Goal: Information Seeking & Learning: Learn about a topic

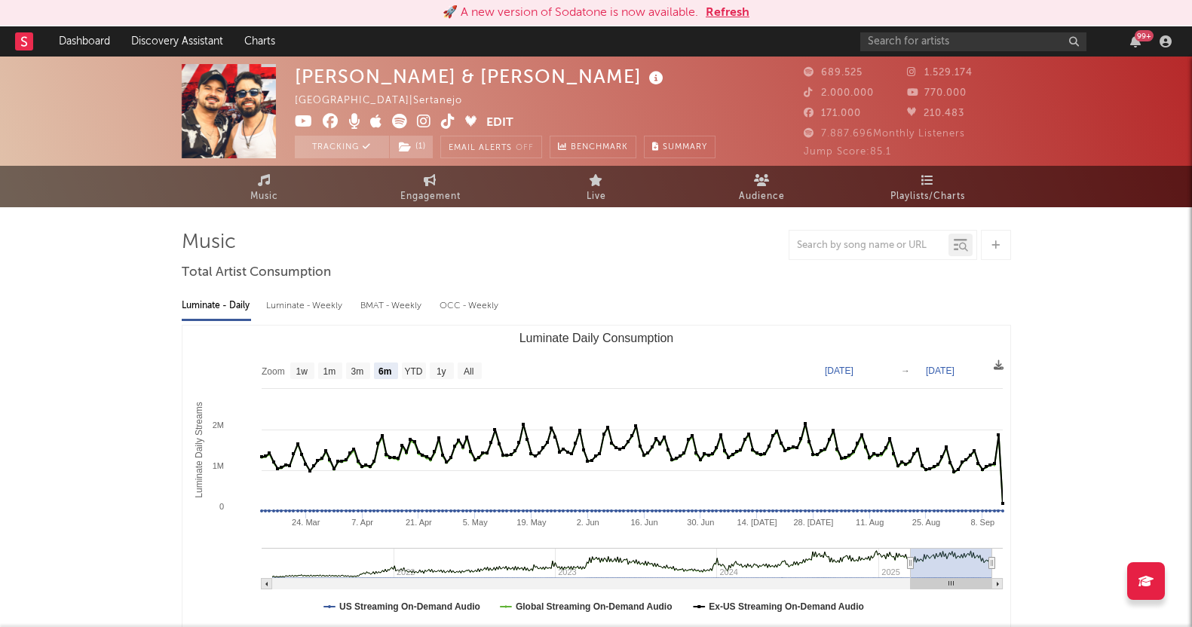
select select "6m"
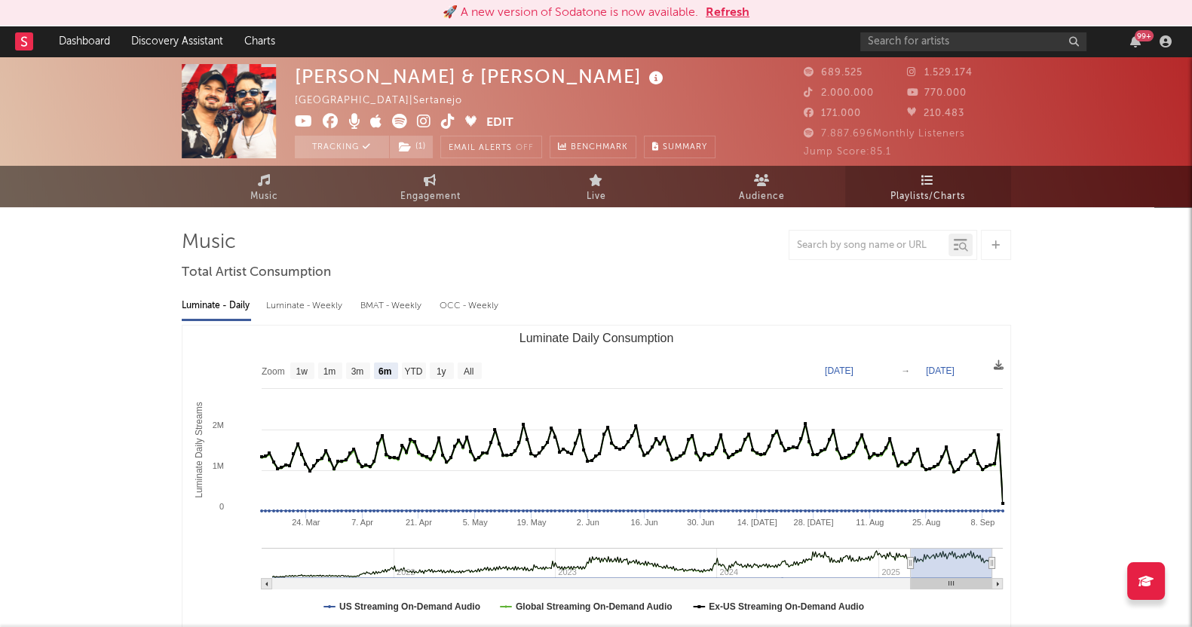
click at [888, 182] on link "Playlists/Charts" at bounding box center [928, 186] width 166 height 41
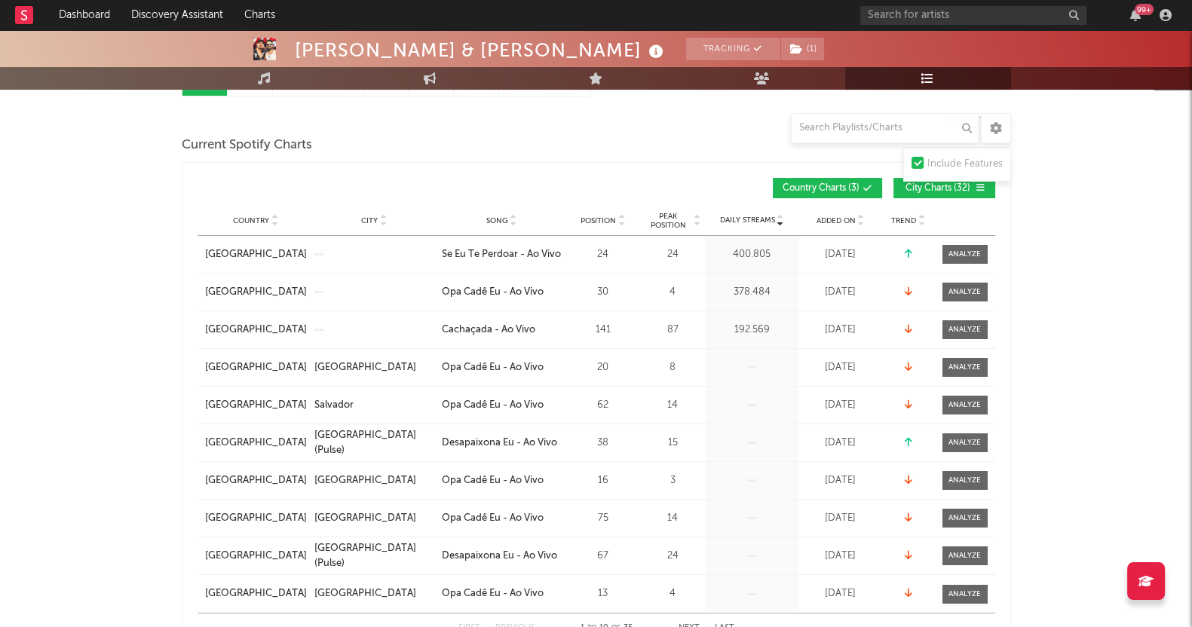
scroll to position [188, 0]
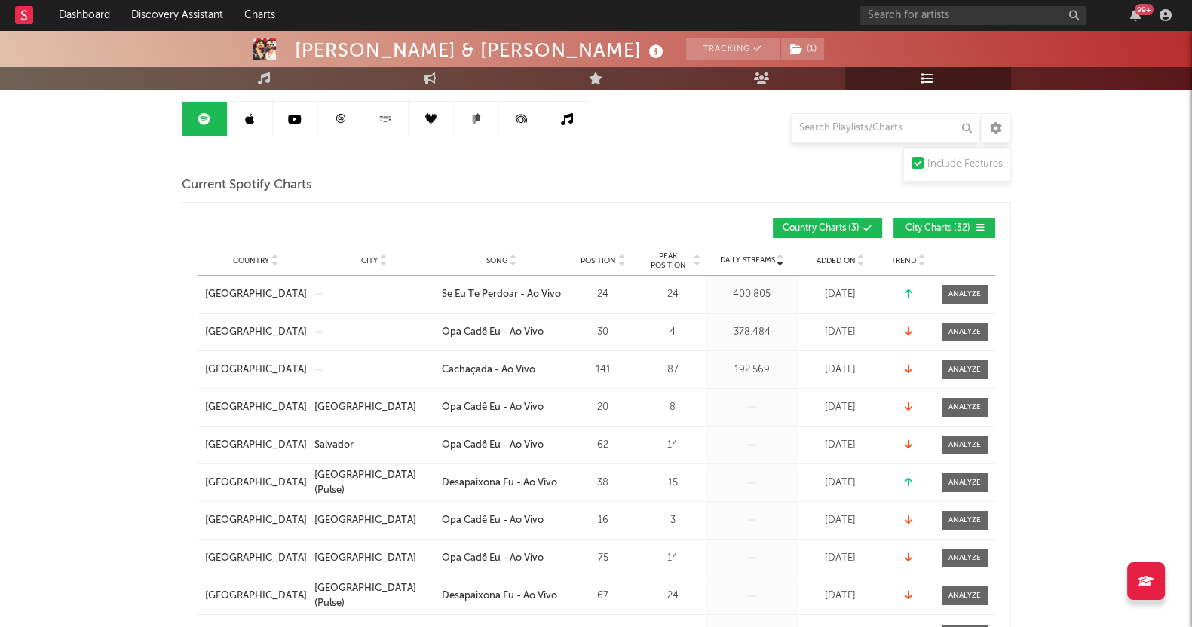
scroll to position [0, 0]
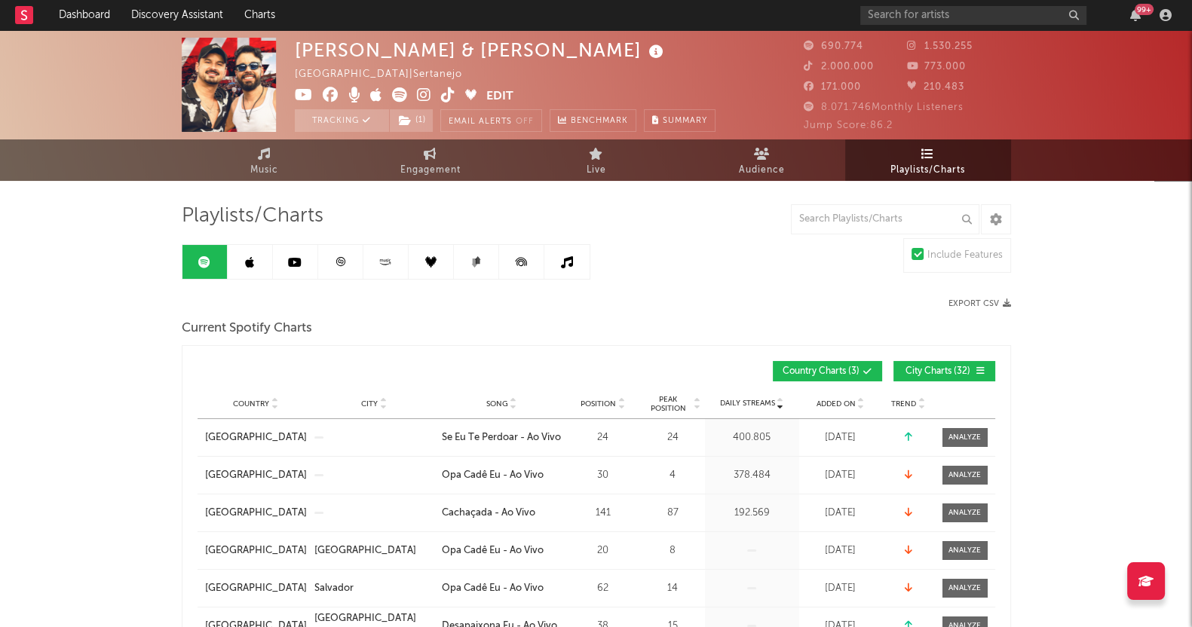
click at [243, 260] on link at bounding box center [250, 262] width 45 height 34
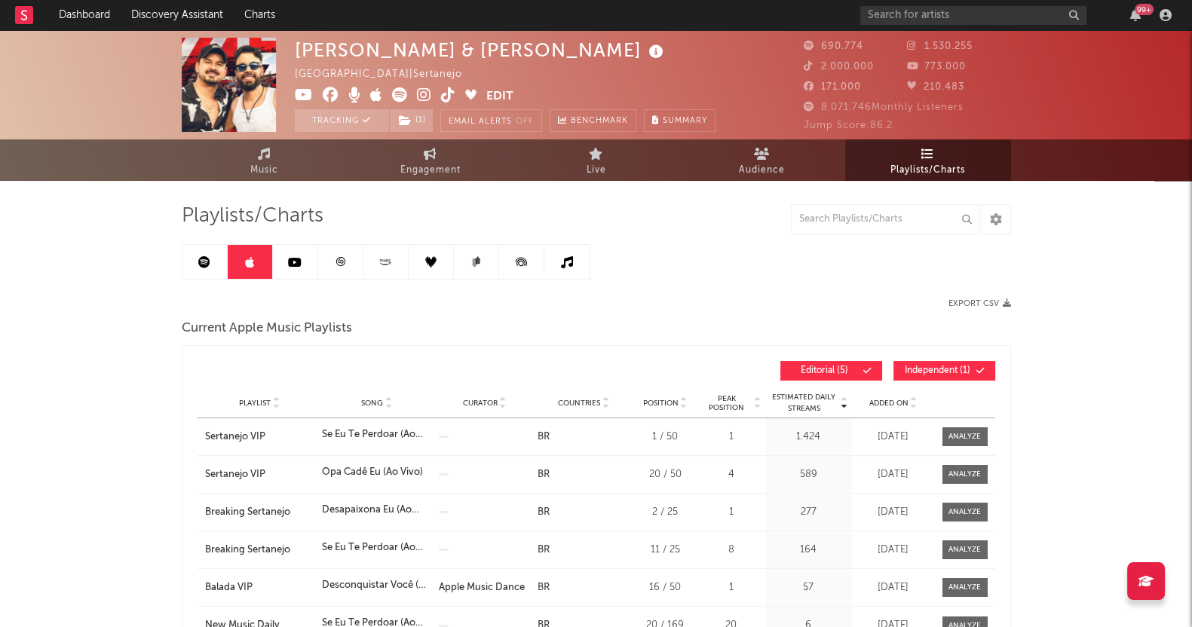
click at [245, 261] on icon at bounding box center [249, 262] width 9 height 12
click at [293, 271] on link at bounding box center [295, 262] width 45 height 34
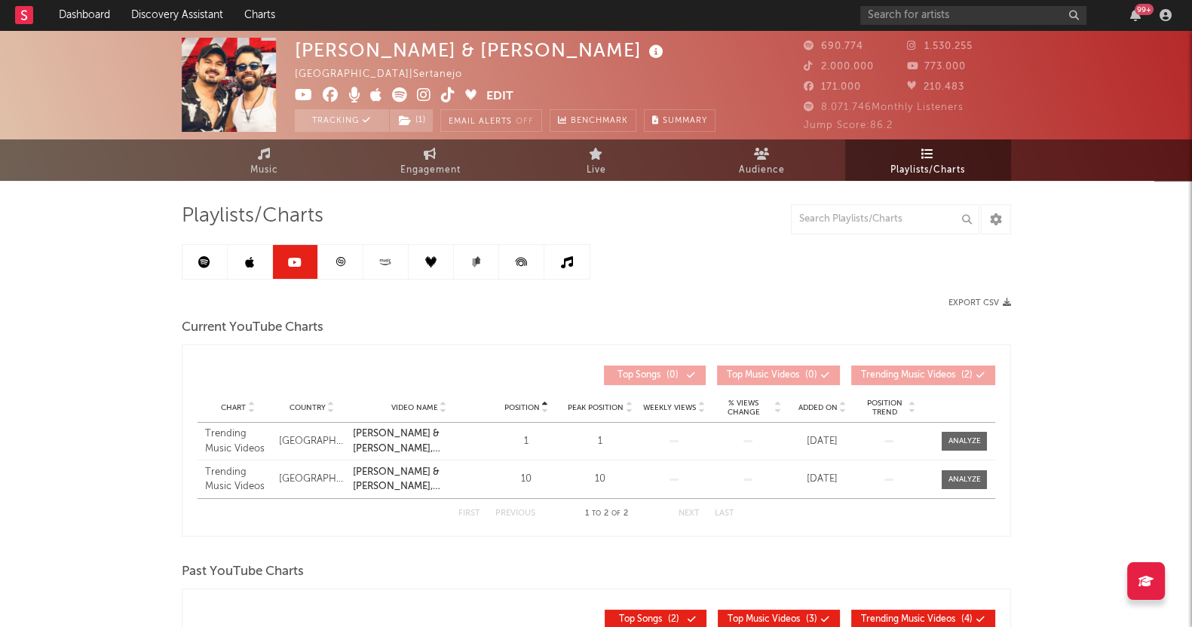
click at [256, 259] on link at bounding box center [250, 262] width 45 height 34
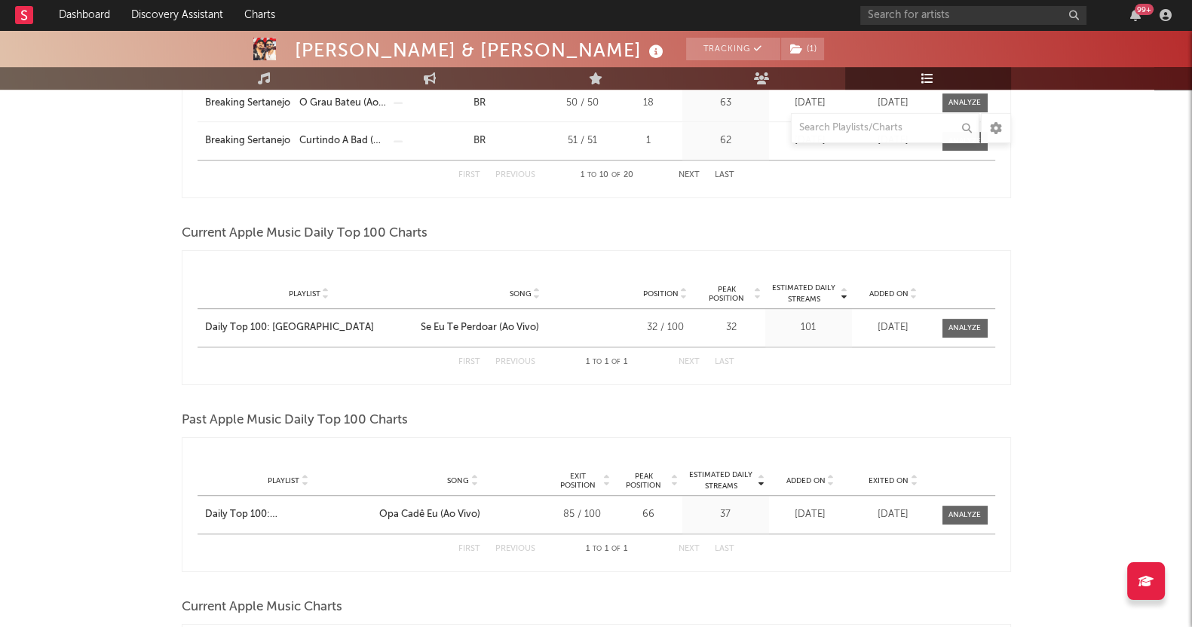
scroll to position [1037, 0]
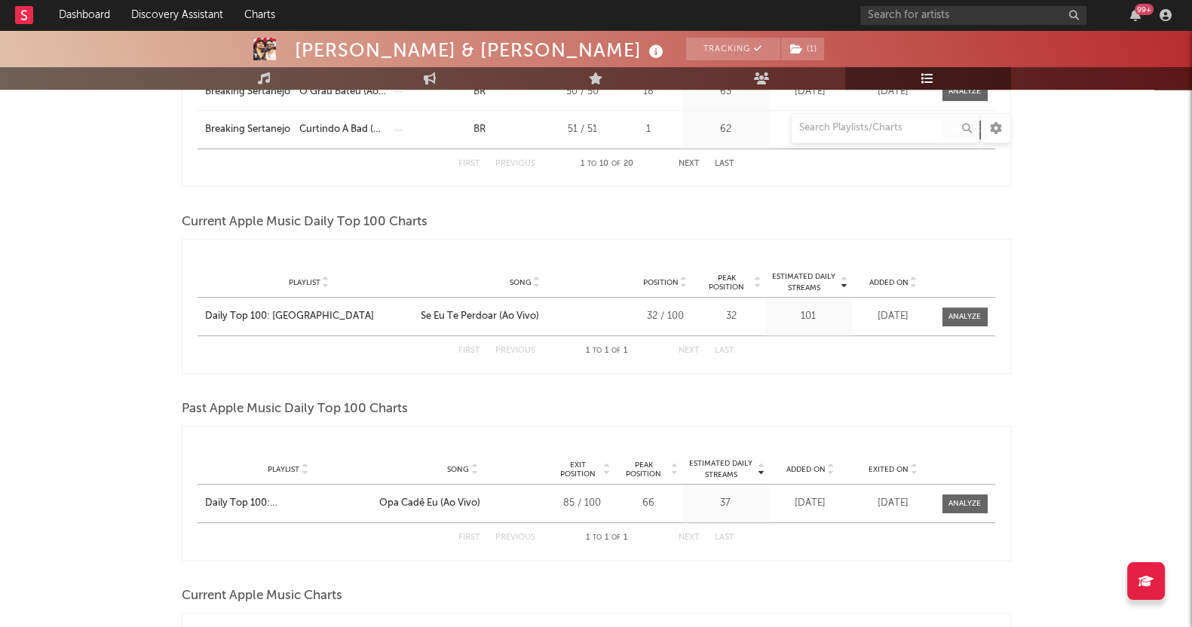
click at [45, 375] on div "Clayton & Romário Tracking ( 1 ) Brazil | Sertanejo Edit Tracking ( 1 ) Email A…" at bounding box center [596, 291] width 1192 height 2596
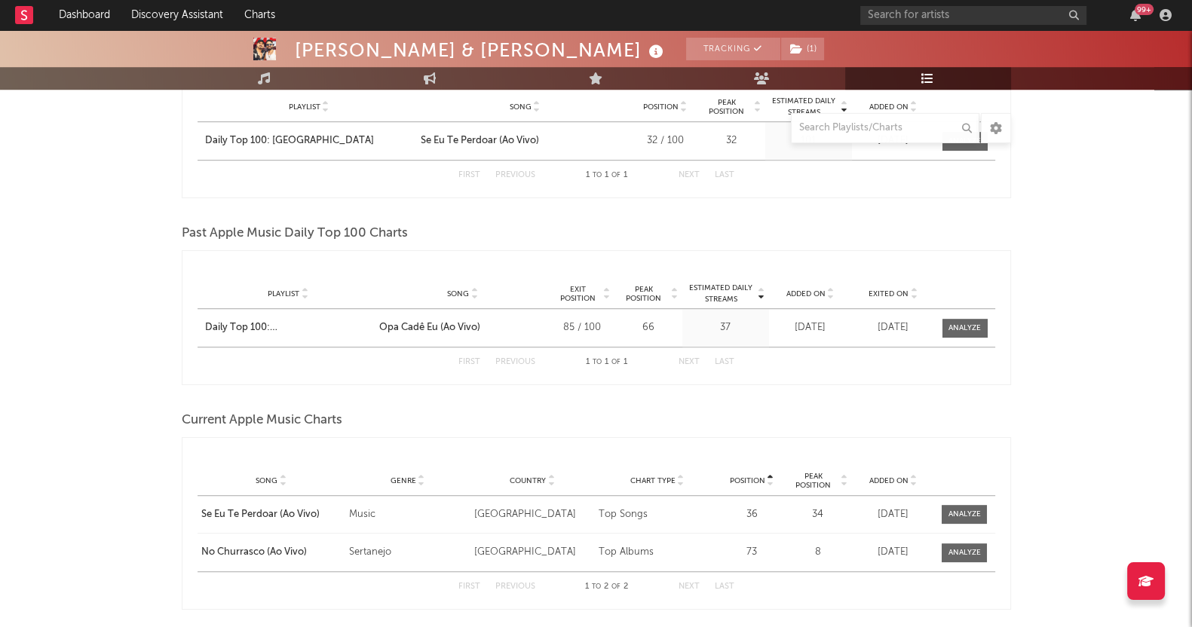
scroll to position [1413, 0]
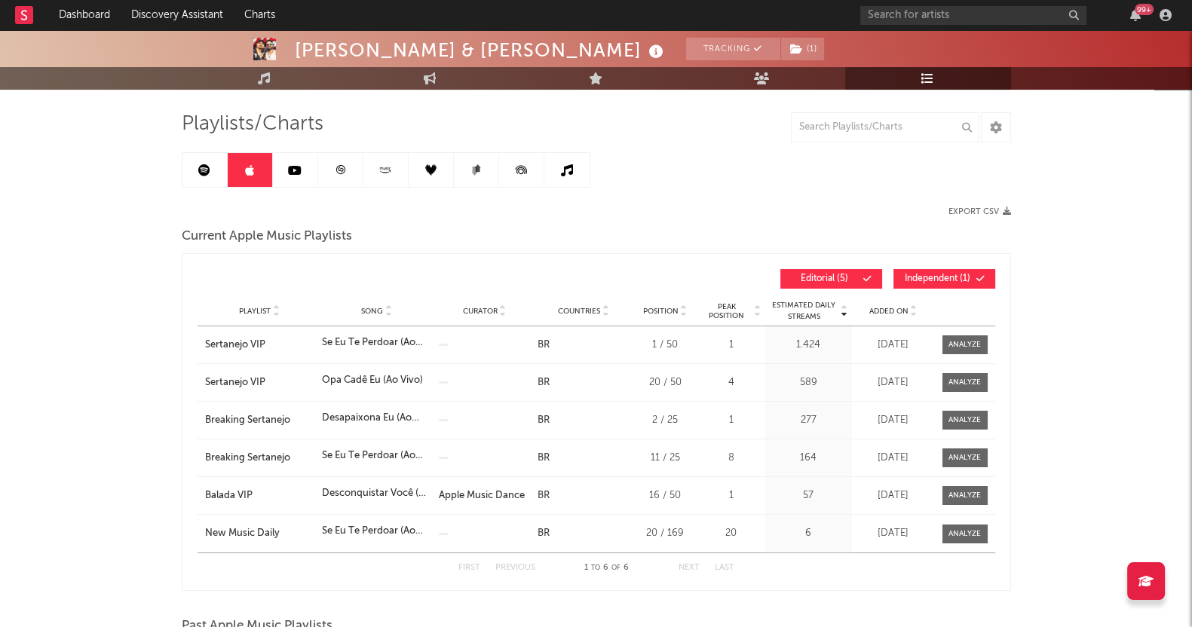
scroll to position [0, 0]
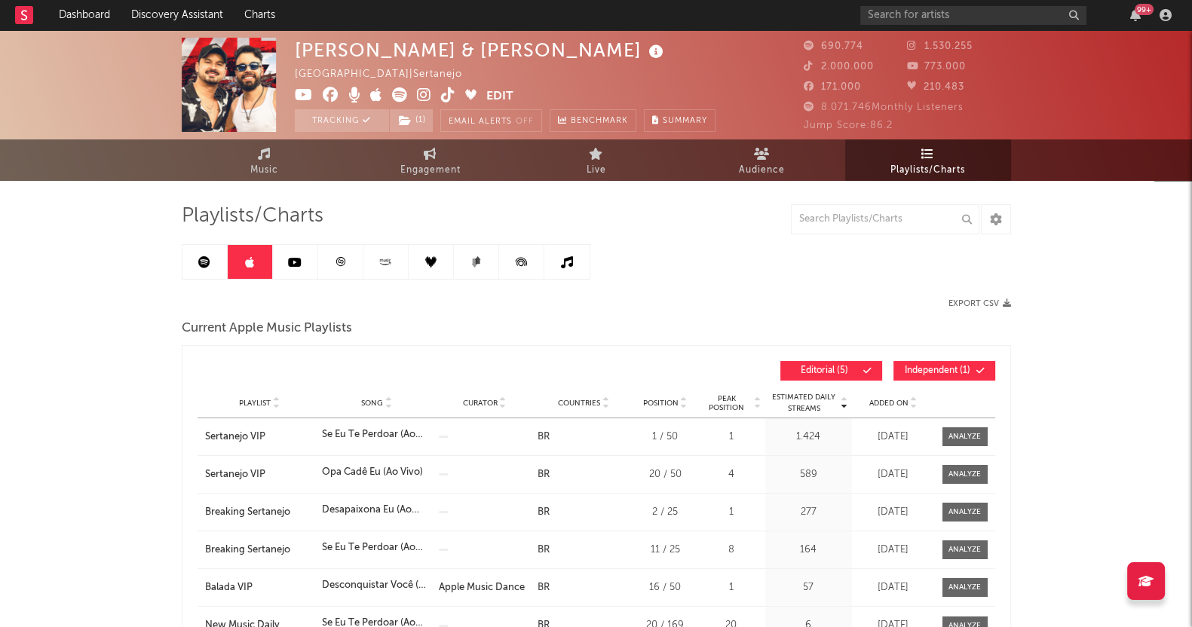
click at [289, 256] on icon at bounding box center [295, 262] width 14 height 12
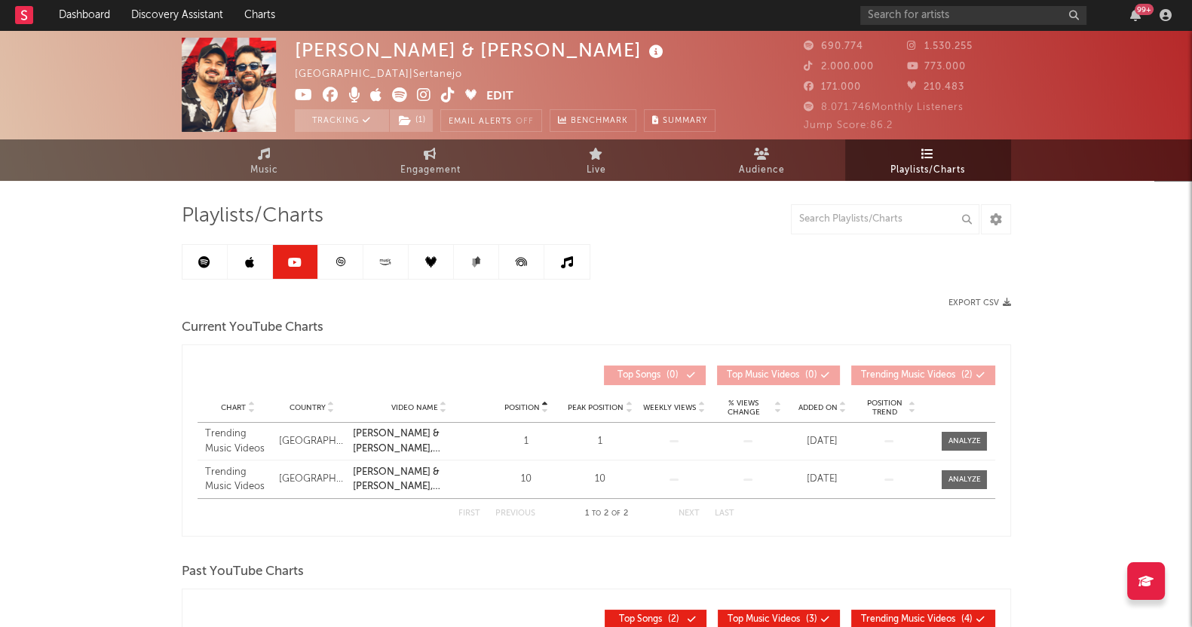
click at [340, 251] on link at bounding box center [340, 262] width 45 height 34
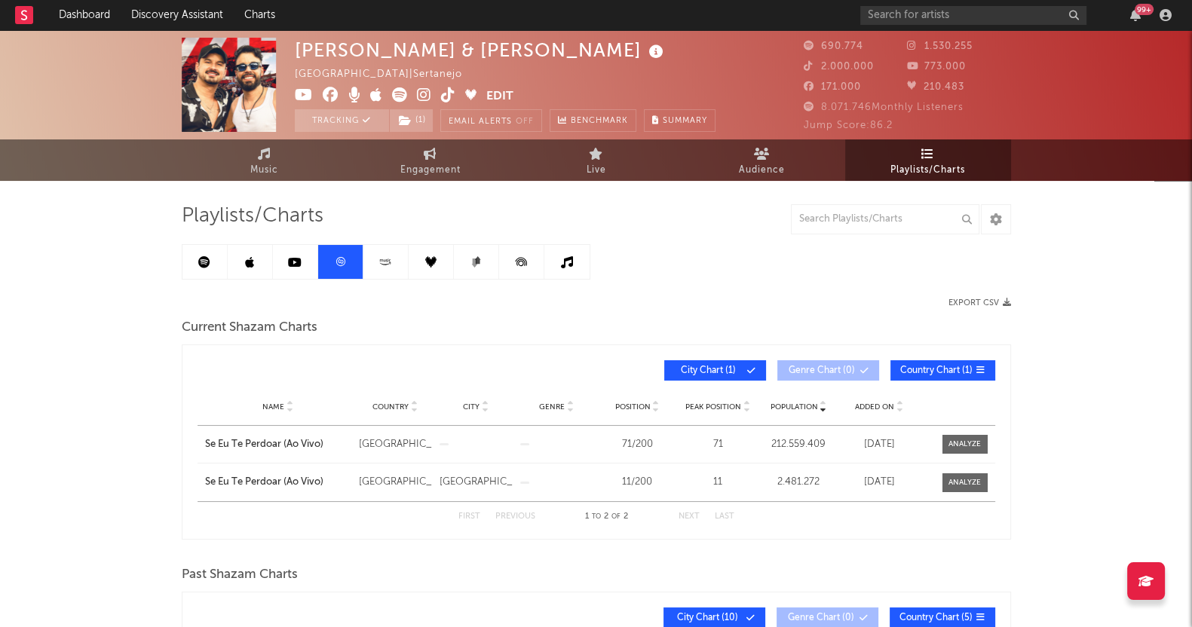
click at [124, 482] on div "Clayton & Romário Brazil | Sertanejo Edit Tracking ( 1 ) Email Alerts Off Bench…" at bounding box center [596, 604] width 1192 height 1149
click at [388, 261] on icon at bounding box center [388, 260] width 1 height 2
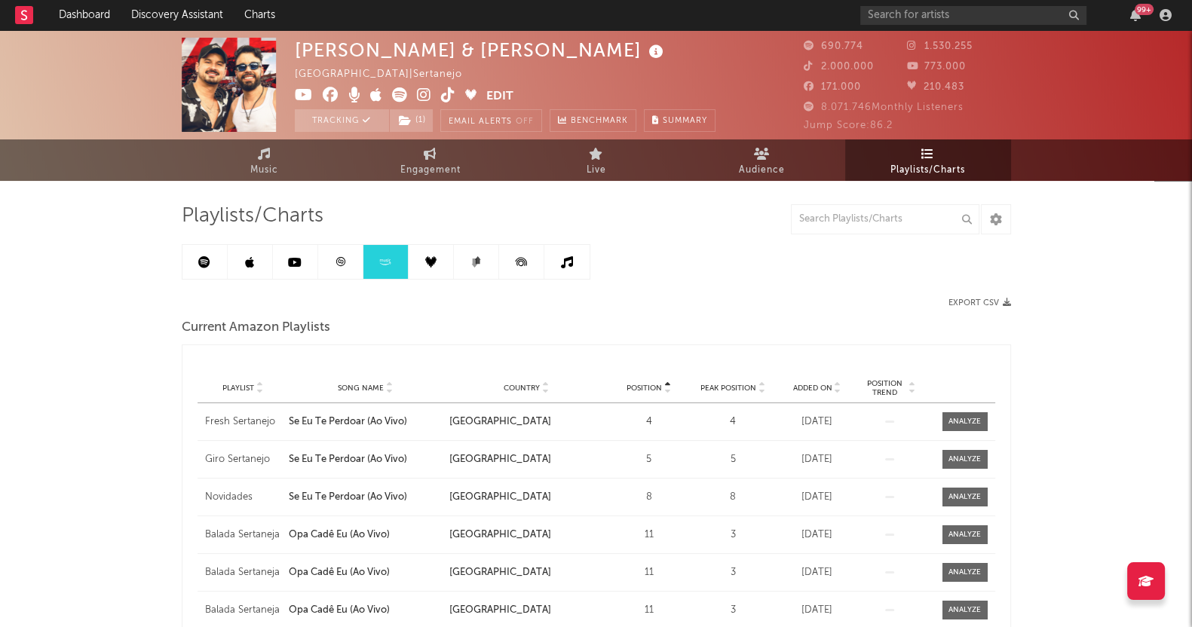
click at [423, 259] on link at bounding box center [431, 262] width 45 height 34
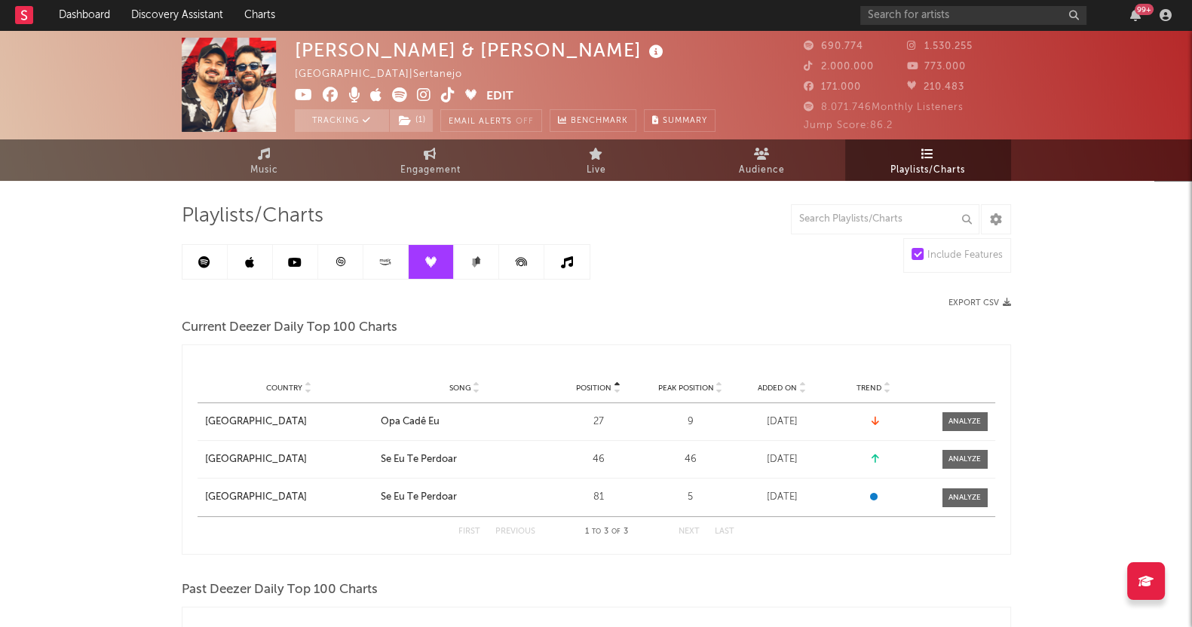
click at [44, 408] on div "Clayton & Romário Brazil | Sertanejo Edit Tracking ( 1 ) Email Alerts Off Bench…" at bounding box center [596, 601] width 1192 height 1142
click at [475, 267] on icon at bounding box center [476, 261] width 11 height 11
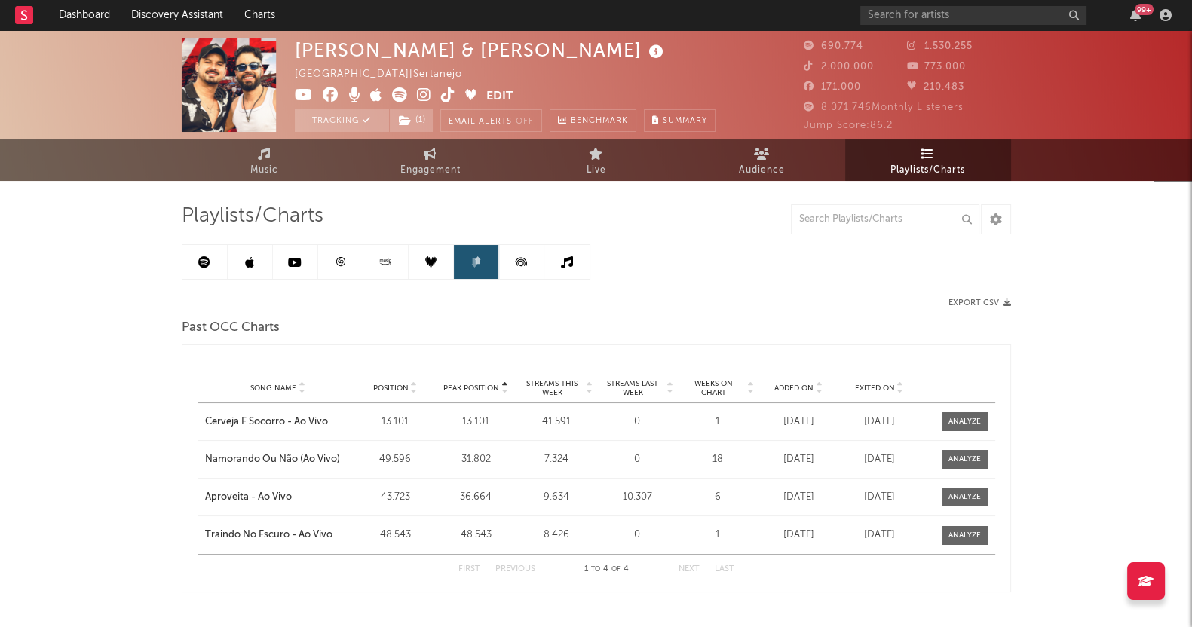
click at [512, 262] on icon at bounding box center [521, 262] width 34 height 34
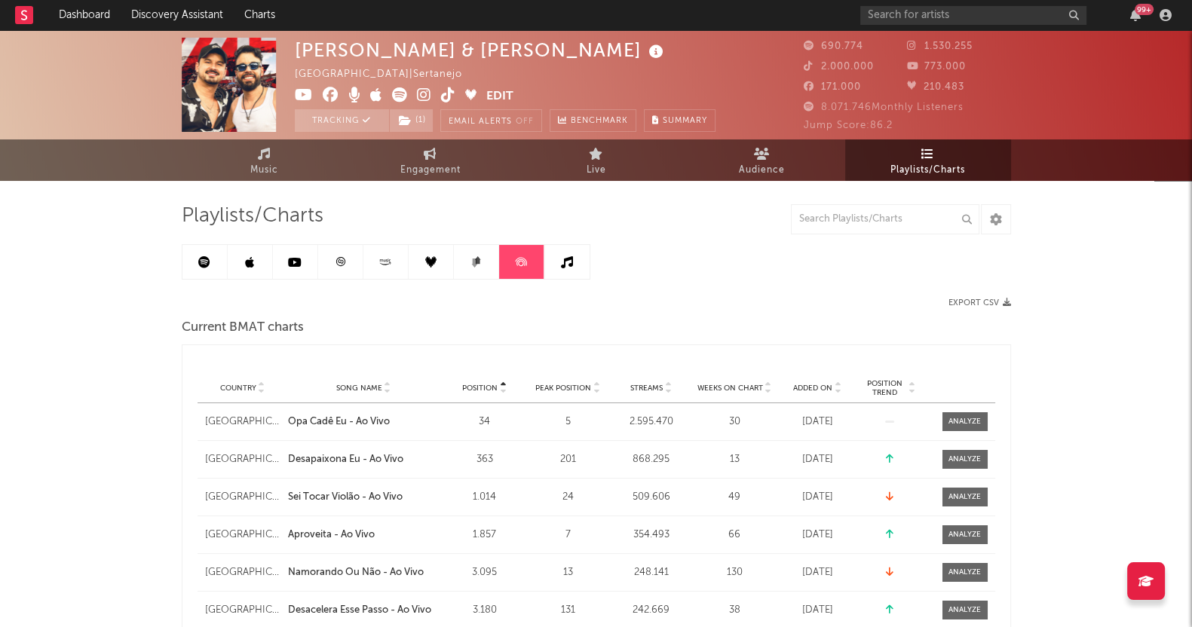
click at [543, 258] on link at bounding box center [521, 262] width 45 height 34
click at [544, 256] on link at bounding box center [566, 262] width 45 height 34
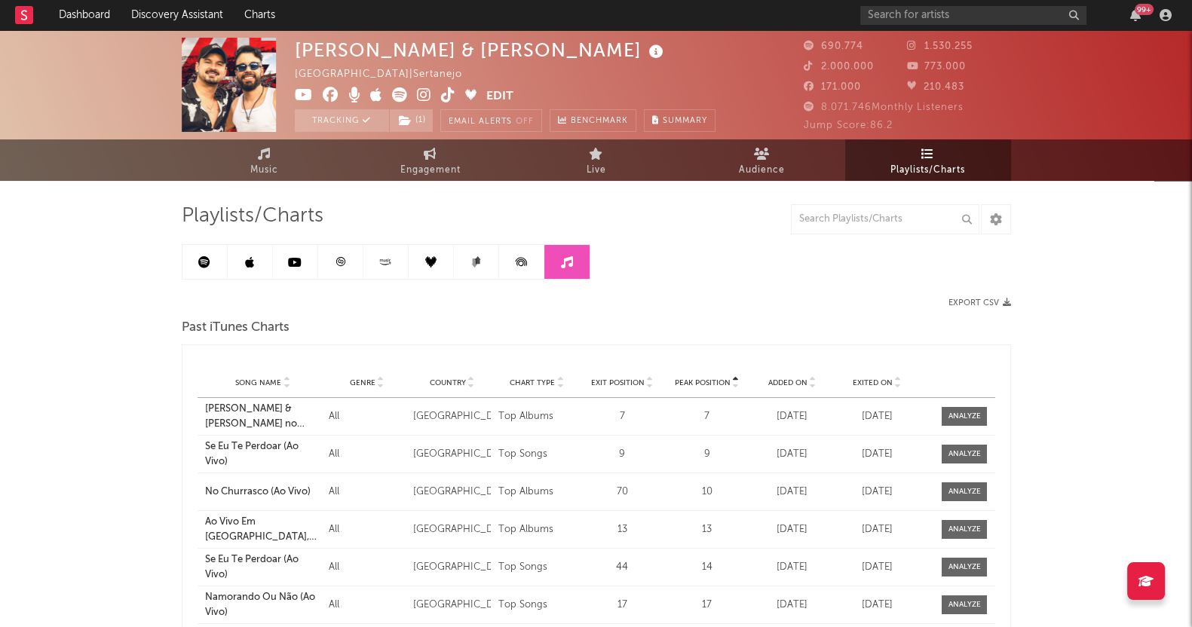
click at [557, 247] on link at bounding box center [566, 262] width 45 height 34
click at [199, 258] on icon at bounding box center [204, 262] width 12 height 12
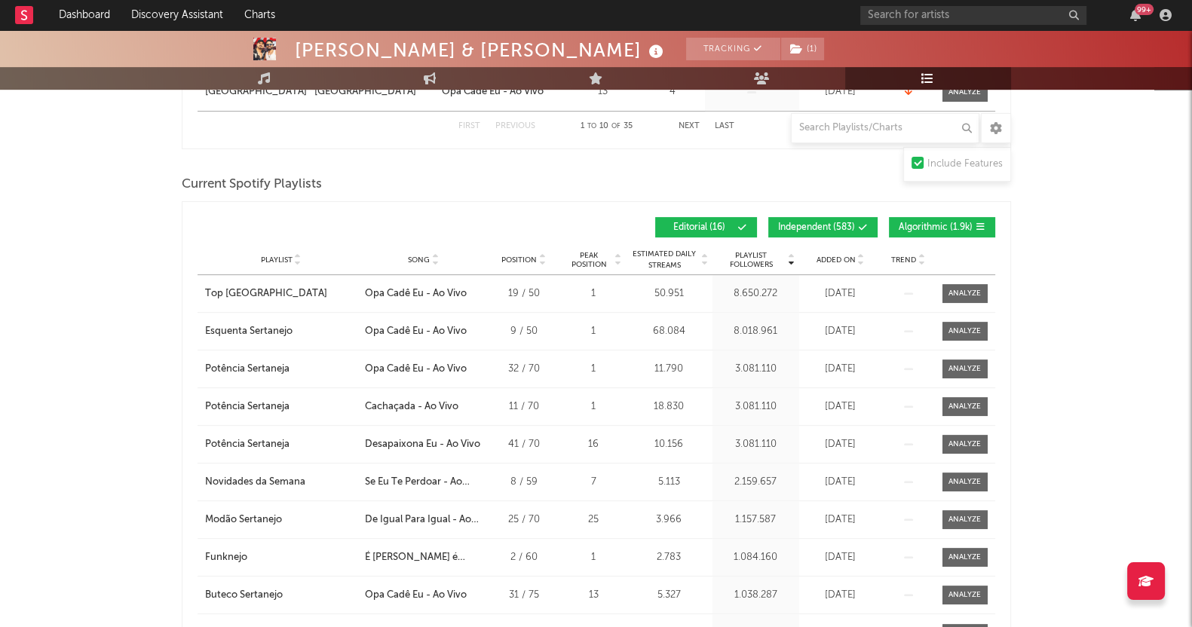
scroll to position [659, 0]
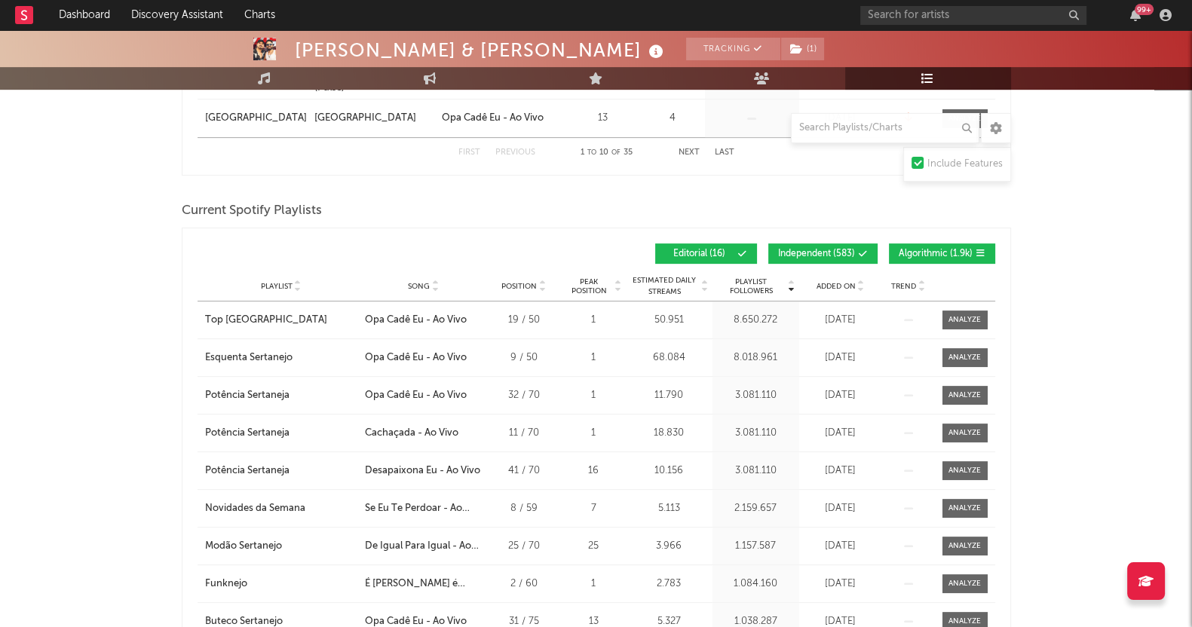
click at [912, 244] on button "Algorithmic ( 1.9k )" at bounding box center [942, 254] width 106 height 20
click at [848, 250] on span "Independent ( 583 )" at bounding box center [816, 254] width 77 height 9
click at [845, 283] on span "Added On" at bounding box center [836, 286] width 39 height 9
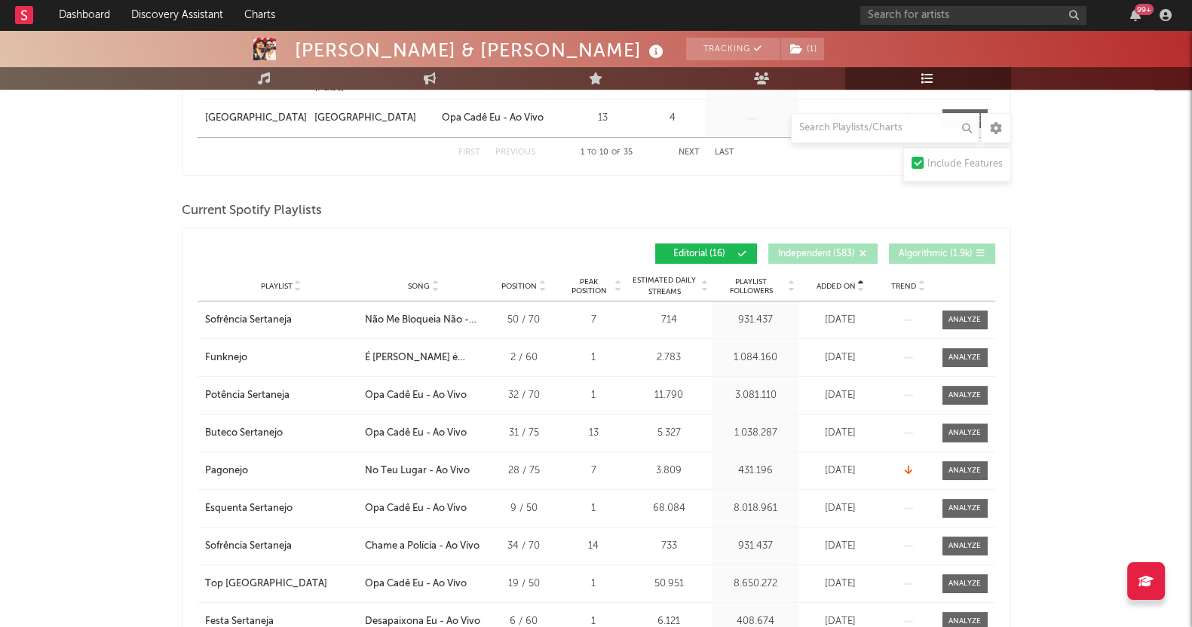
click at [845, 283] on span "Added On" at bounding box center [836, 286] width 39 height 9
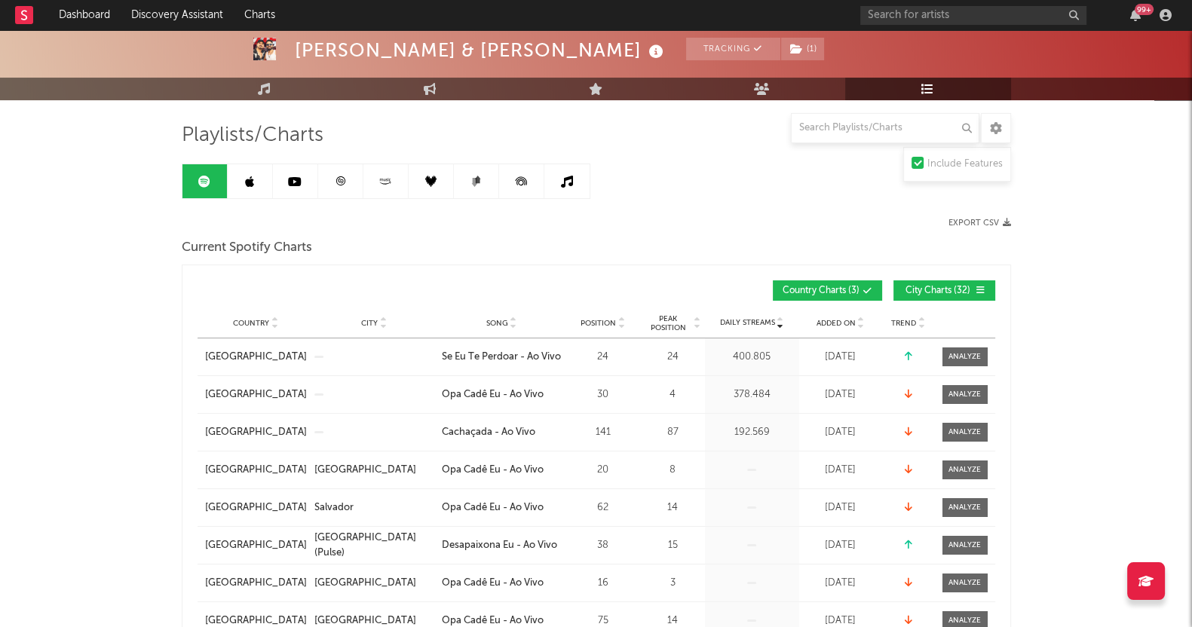
scroll to position [0, 0]
